Goal: Communication & Community: Answer question/provide support

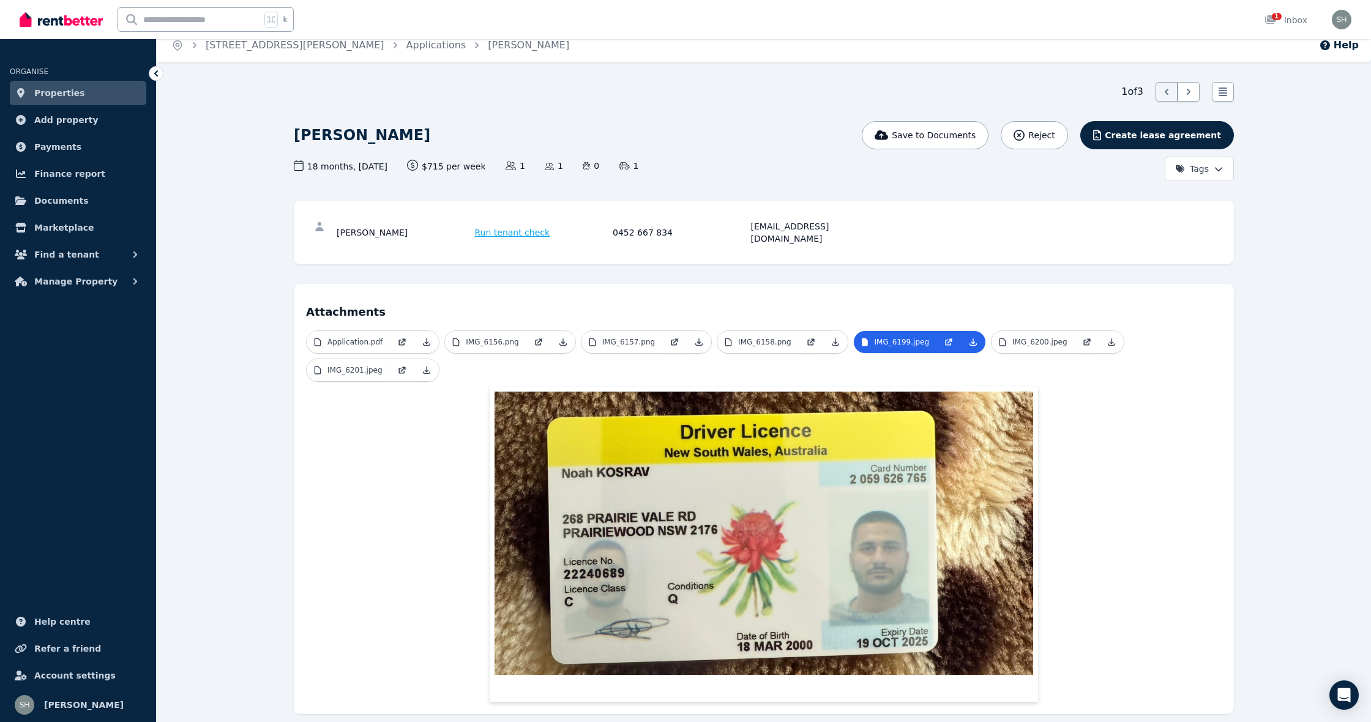
click at [51, 94] on span "Properties" at bounding box center [59, 93] width 51 height 15
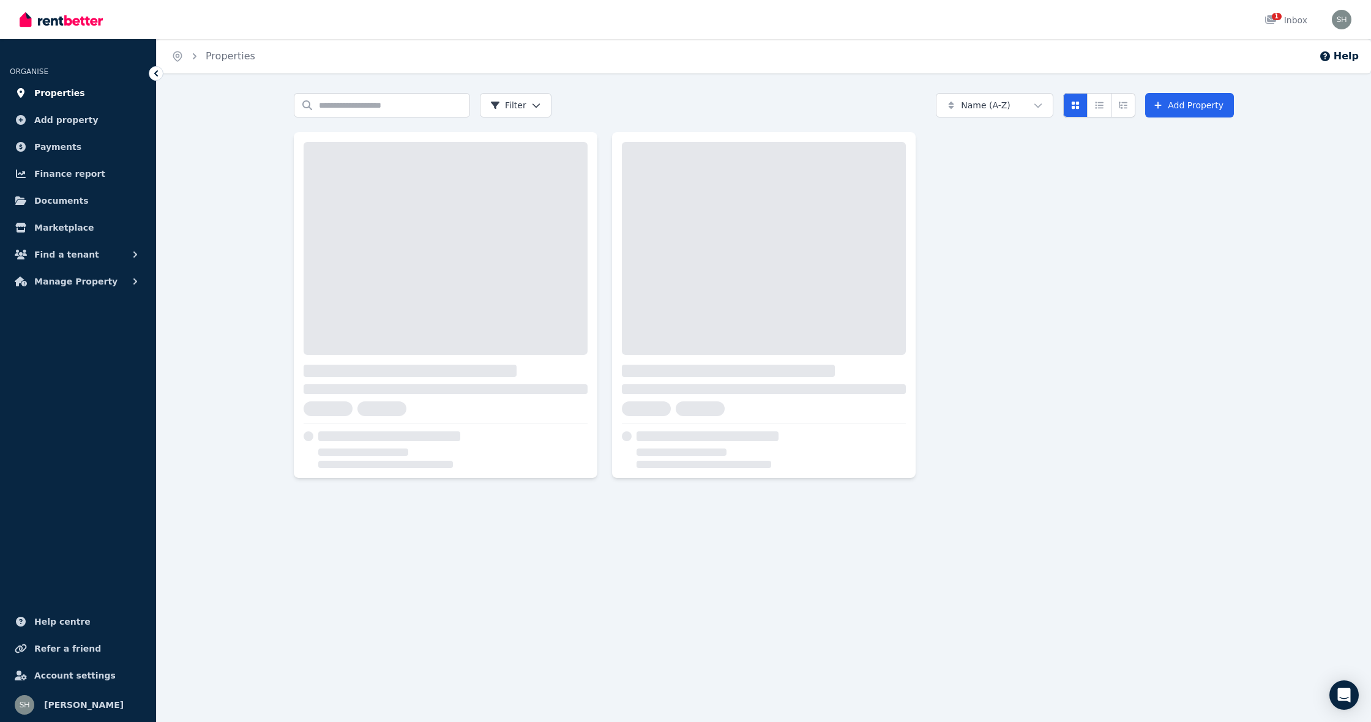
click at [69, 97] on span "Properties" at bounding box center [59, 93] width 51 height 15
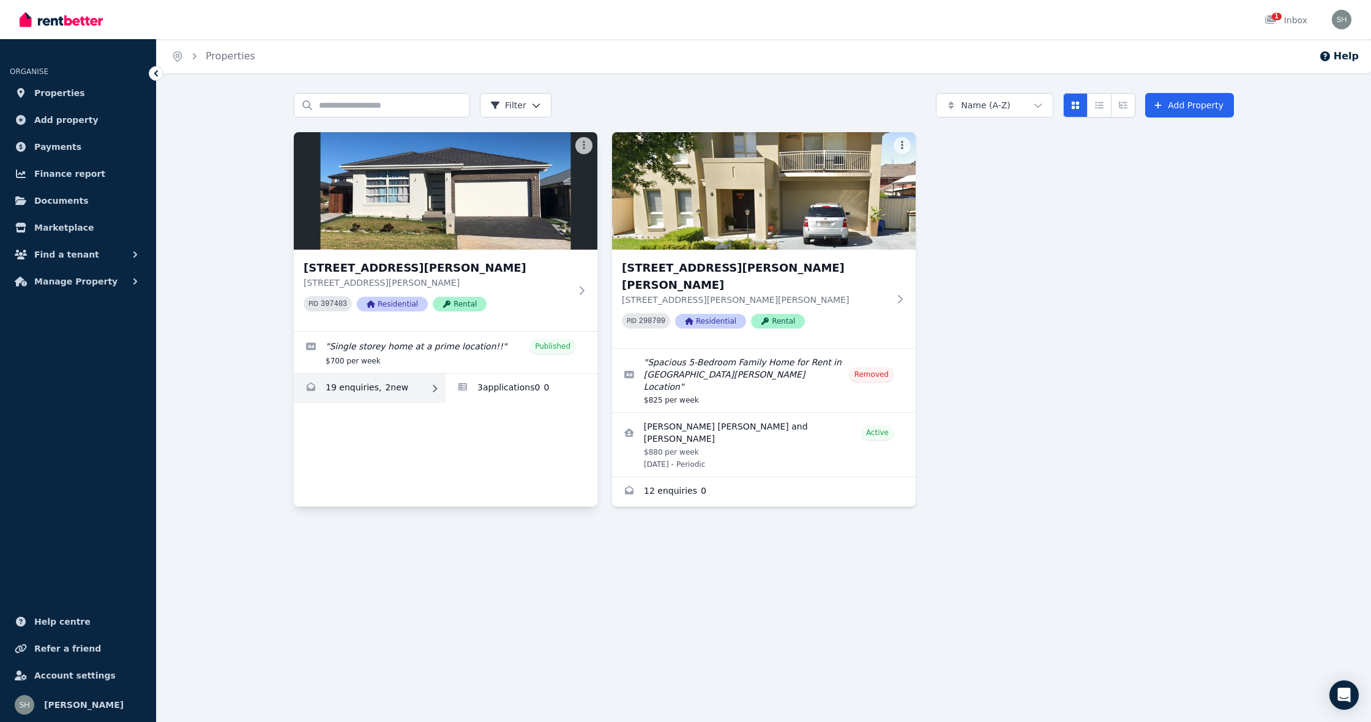
click at [384, 383] on link "Enquiries for 9 Rowan St, Oran Park" at bounding box center [370, 388] width 152 height 29
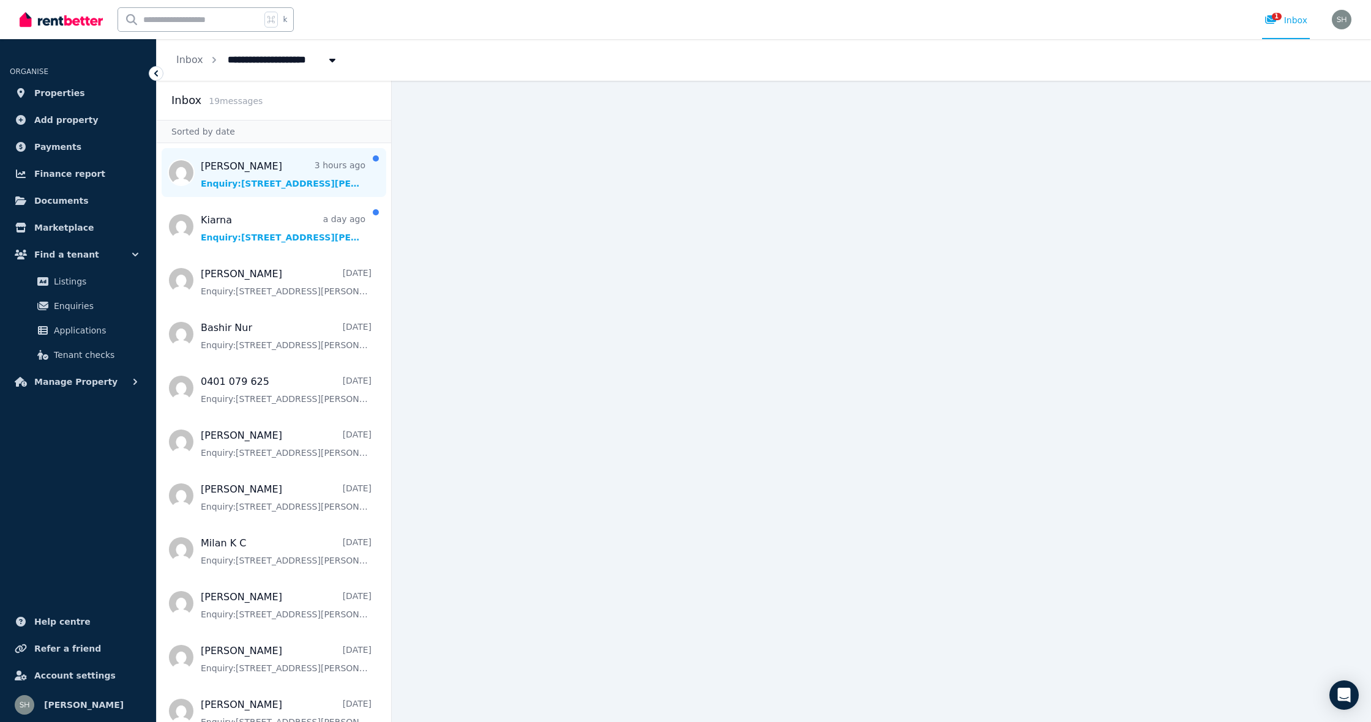
click at [301, 167] on span "Message list" at bounding box center [274, 172] width 234 height 49
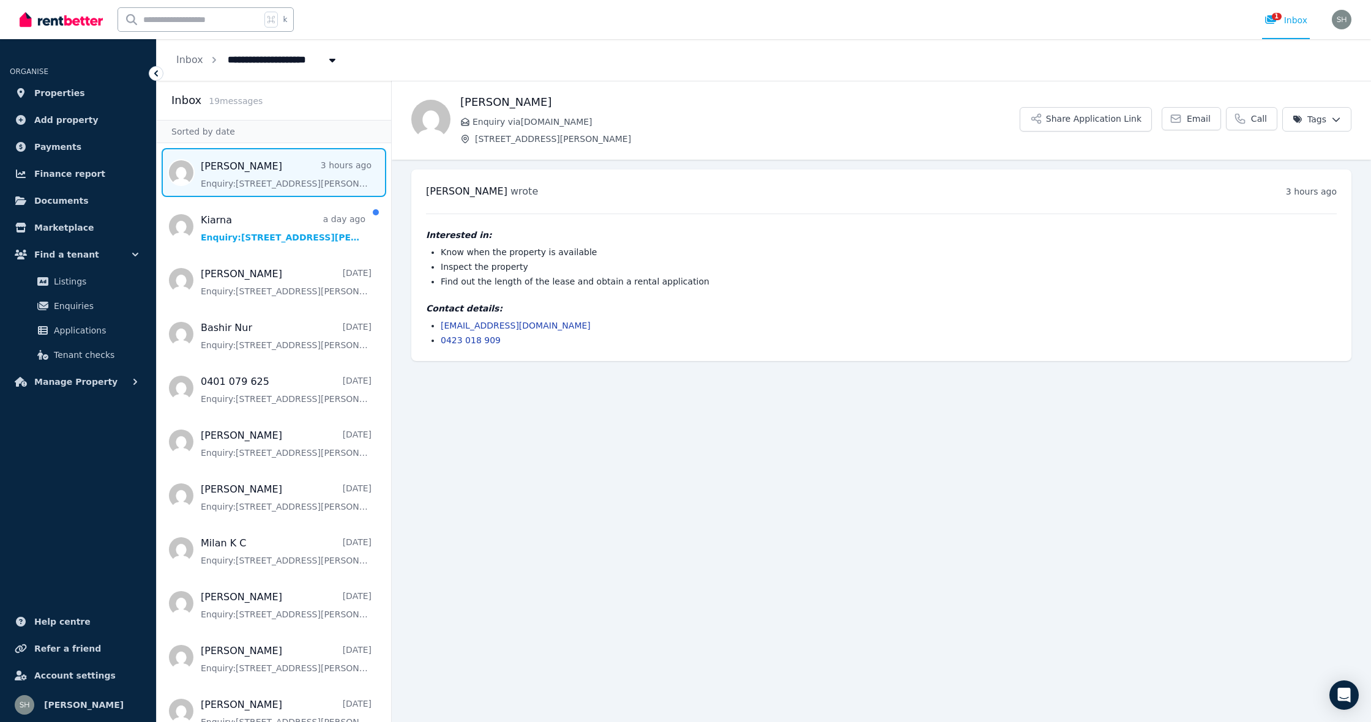
click at [301, 171] on span "Message list" at bounding box center [274, 172] width 234 height 49
